Goal: Information Seeking & Learning: Learn about a topic

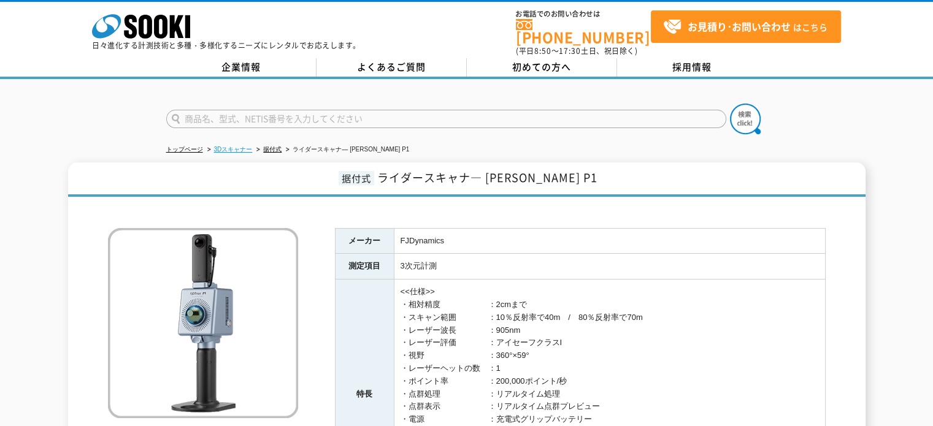
click at [232, 146] on link "3Dスキャナー" at bounding box center [233, 149] width 39 height 7
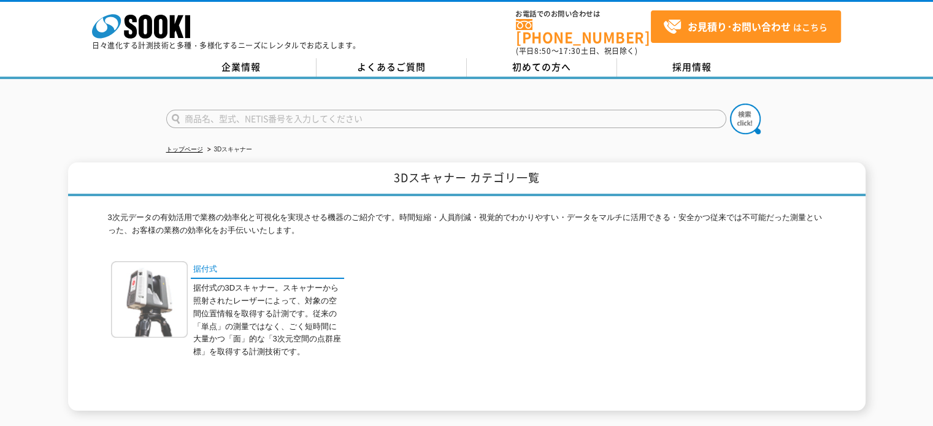
click at [155, 281] on img at bounding box center [149, 299] width 77 height 77
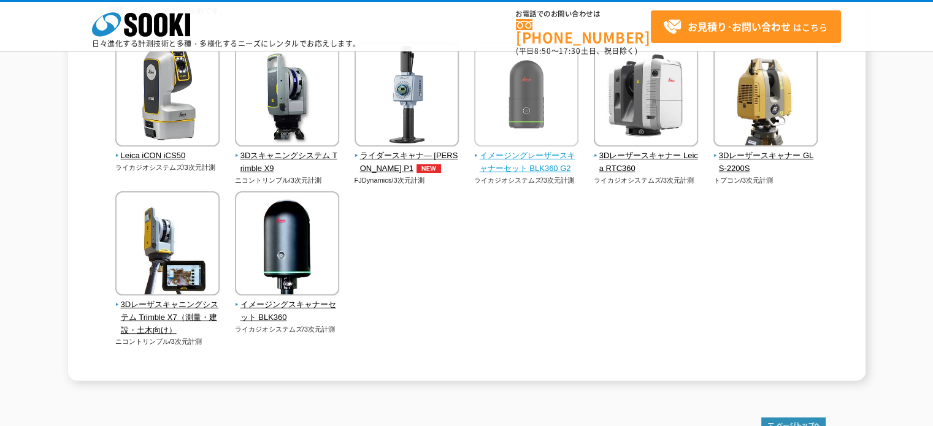
scroll to position [163, 0]
click at [535, 164] on span "イメージングレーザースキャナーセット BLK360 G2" at bounding box center [526, 162] width 105 height 26
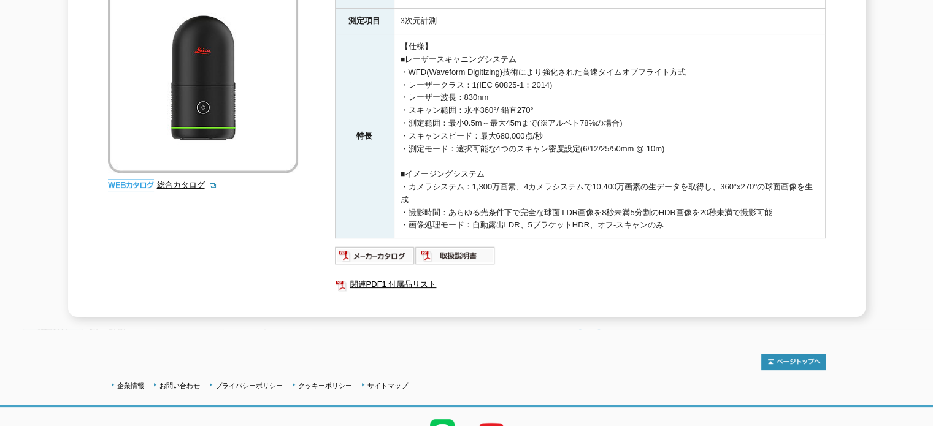
scroll to position [163, 0]
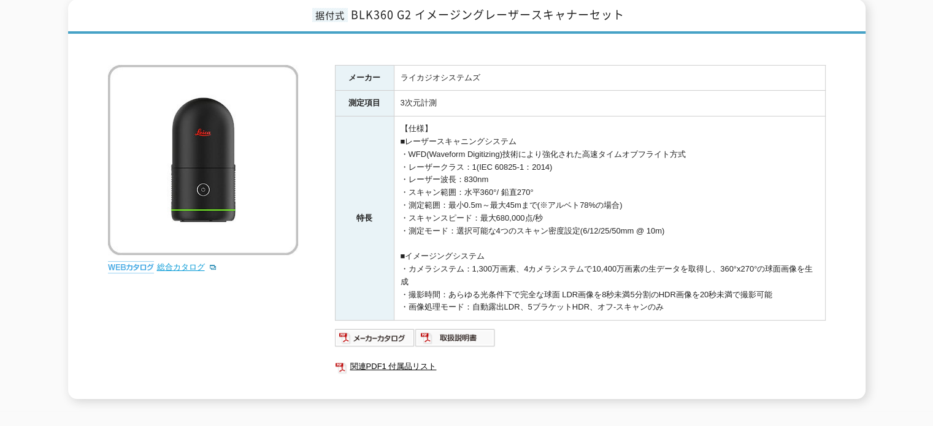
click at [186, 263] on link "総合カタログ" at bounding box center [187, 267] width 60 height 9
